Goal: Task Accomplishment & Management: Use online tool/utility

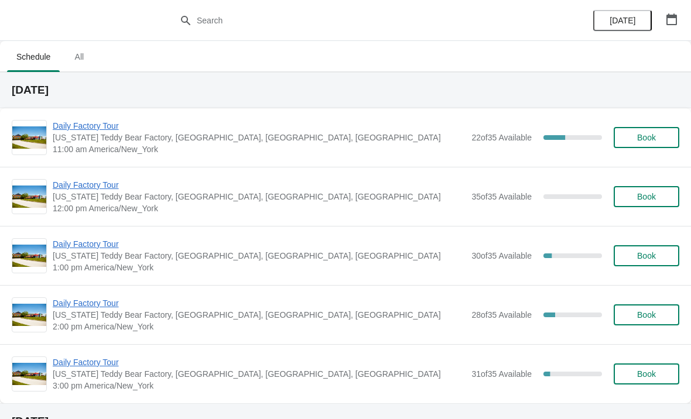
click at [99, 125] on span "Daily Factory Tour" at bounding box center [259, 126] width 413 height 12
click at [94, 130] on span "Daily Factory Tour" at bounding box center [259, 126] width 413 height 12
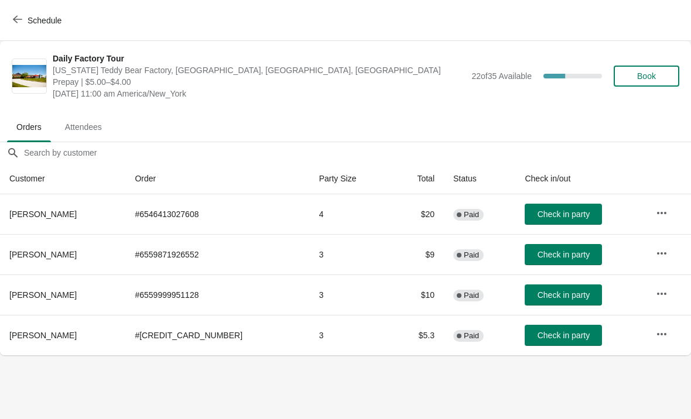
click at [558, 333] on span "Check in party" at bounding box center [563, 335] width 52 height 9
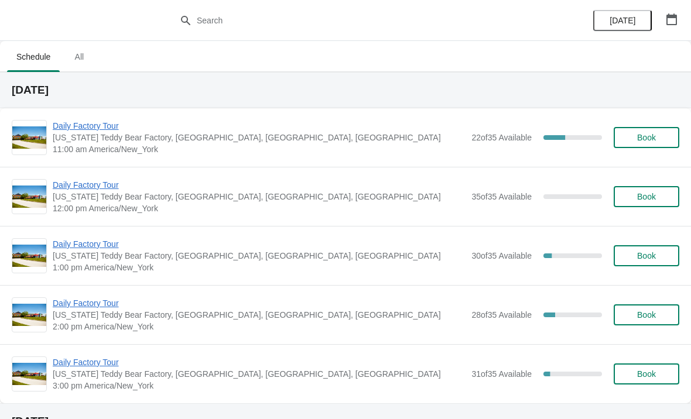
click at [78, 123] on span "Daily Factory Tour" at bounding box center [259, 126] width 413 height 12
click at [93, 128] on span "Daily Factory Tour" at bounding box center [259, 126] width 413 height 12
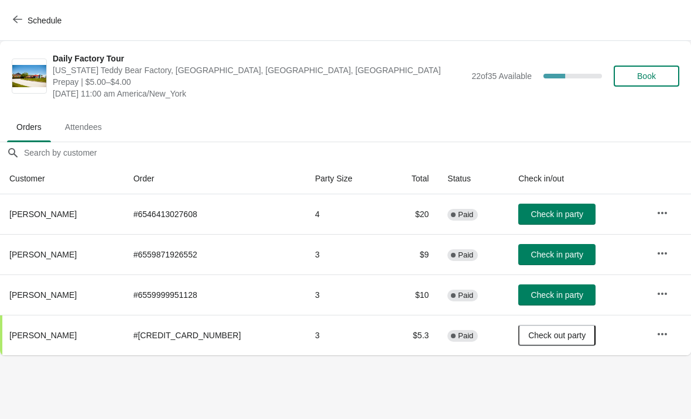
click at [566, 212] on span "Check in party" at bounding box center [556, 213] width 52 height 9
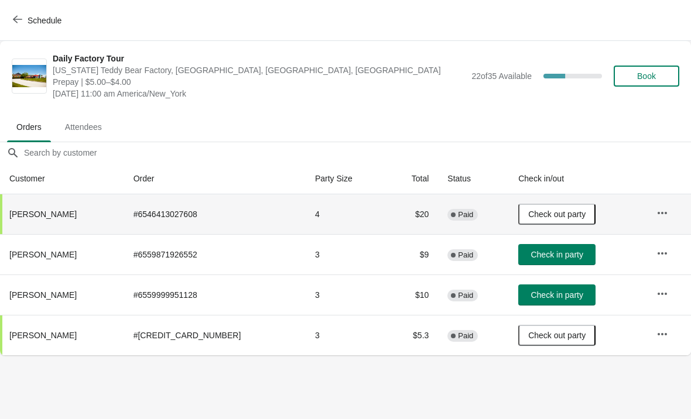
click at [551, 255] on span "Check in party" at bounding box center [556, 254] width 52 height 9
